Goal: Task Accomplishment & Management: Manage account settings

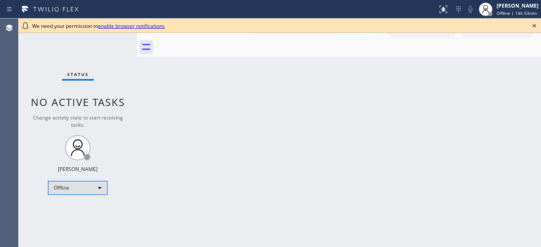
click at [102, 184] on div "Offline" at bounding box center [77, 188] width 59 height 14
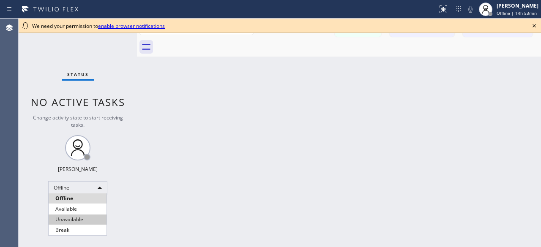
click at [76, 222] on li "Unavailable" at bounding box center [78, 220] width 58 height 10
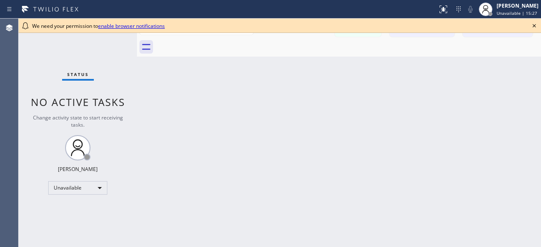
click at [534, 26] on icon at bounding box center [533, 25] width 3 height 3
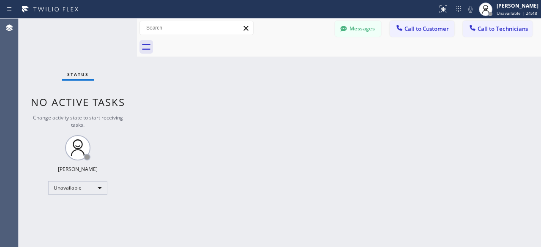
click at [50, 56] on div "Status No active tasks Change activity state to start receiving tasks. Kevin No…" at bounding box center [78, 133] width 118 height 229
click at [48, 59] on div "Status No active tasks Change activity state to start receiving tasks. Kevin No…" at bounding box center [78, 133] width 118 height 229
drag, startPoint x: 43, startPoint y: 32, endPoint x: 49, endPoint y: 1, distance: 31.0
click at [43, 31] on div "Status No active tasks Change activity state to start receiving tasks. Kevin No…" at bounding box center [78, 133] width 118 height 229
click at [46, 32] on div "Status No active tasks Change activity state to start receiving tasks. Kevin No…" at bounding box center [78, 133] width 118 height 229
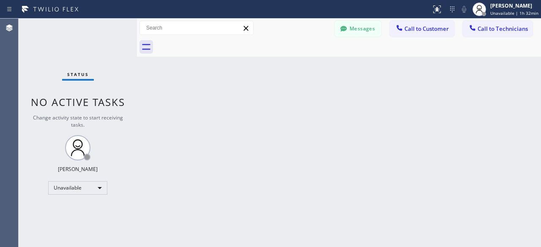
click at [30, 49] on div "Status No active tasks Change activity state to start receiving tasks. Kevin No…" at bounding box center [78, 133] width 118 height 229
click at [47, 35] on div "Status No active tasks Change activity state to start receiving tasks. Kevin No…" at bounding box center [78, 133] width 118 height 229
click at [54, 48] on div "Status No active tasks Change activity state to start receiving tasks. Kevin No…" at bounding box center [78, 133] width 118 height 229
click at [37, 76] on div "Status No active tasks Change activity state to start receiving tasks. Kevin No…" at bounding box center [78, 133] width 118 height 229
click at [40, 63] on div "Status No active tasks Change activity state to start receiving tasks. Kevin No…" at bounding box center [78, 133] width 118 height 229
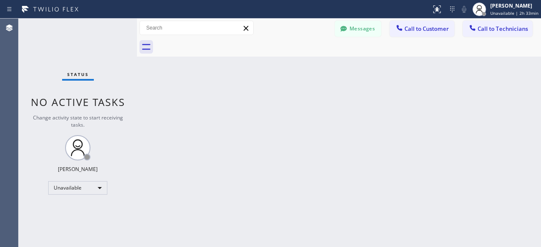
drag, startPoint x: 52, startPoint y: 57, endPoint x: 62, endPoint y: 49, distance: 12.7
click at [52, 57] on div "Status No active tasks Change activity state to start receiving tasks. Kevin No…" at bounding box center [78, 133] width 118 height 229
click at [44, 67] on div "Status No active tasks Change activity state to start receiving tasks. Kevin No…" at bounding box center [78, 133] width 118 height 229
click at [37, 64] on div "Status No active tasks Change activity state to start receiving tasks. Kevin No…" at bounding box center [78, 133] width 118 height 229
click at [41, 62] on div "Status No active tasks Change activity state to start receiving tasks. Kevin No…" at bounding box center [78, 133] width 118 height 229
